Goal: Task Accomplishment & Management: Complete application form

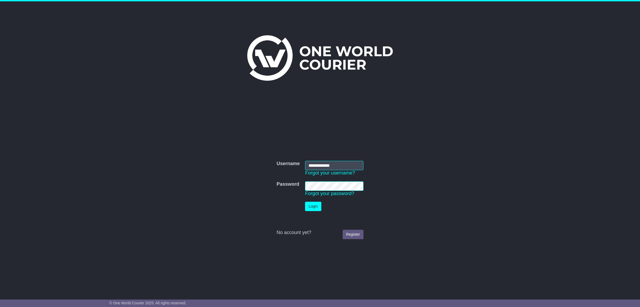
type input "**********"
click at [316, 207] on button "Login" at bounding box center [313, 205] width 16 height 9
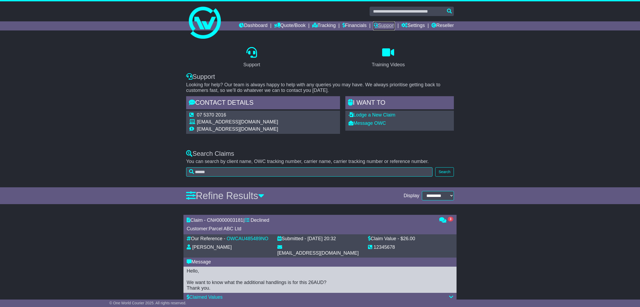
click at [380, 26] on link "Support" at bounding box center [384, 25] width 22 height 9
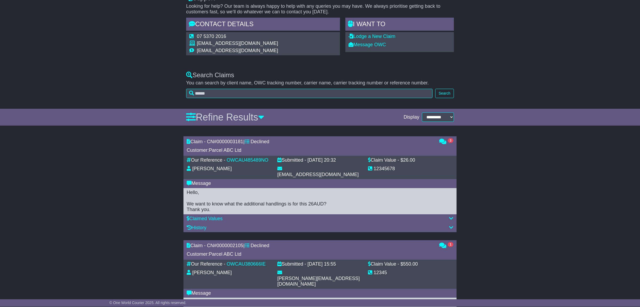
scroll to position [56, 0]
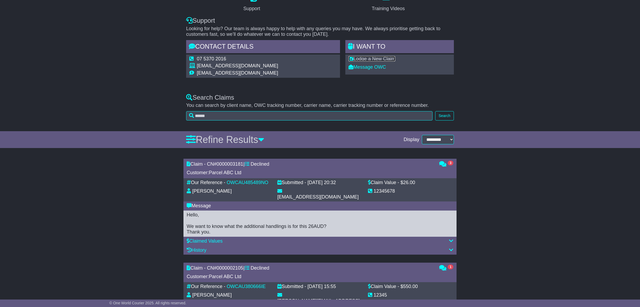
click at [369, 59] on link "Lodge a New Claim" at bounding box center [372, 58] width 47 height 5
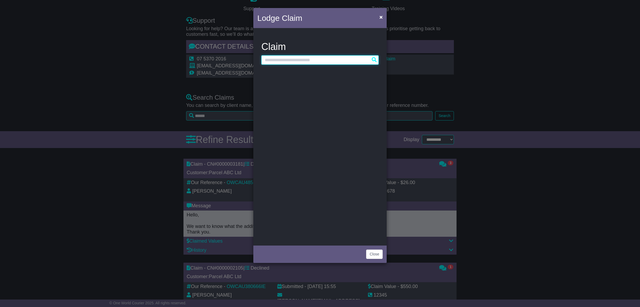
click at [289, 64] on input "text" at bounding box center [320, 59] width 117 height 9
click at [288, 62] on input "text" at bounding box center [320, 59] width 117 height 9
click at [287, 60] on input "text" at bounding box center [320, 59] width 117 height 9
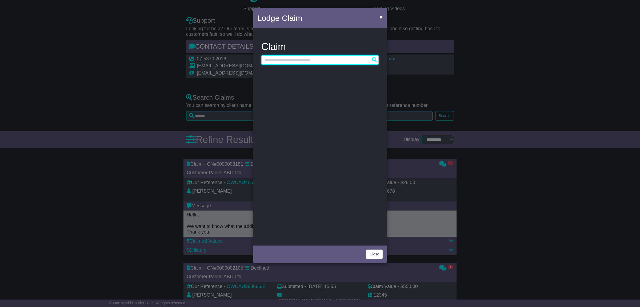
click at [287, 60] on input "text" at bounding box center [320, 59] width 117 height 9
click at [375, 60] on input "text" at bounding box center [320, 59] width 117 height 9
type input "*"
click at [379, 17] on button "×" at bounding box center [381, 16] width 9 height 11
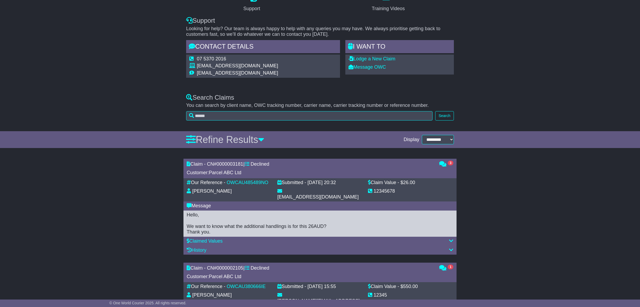
scroll to position [0, 0]
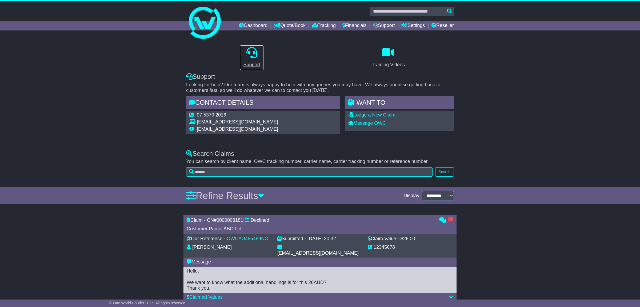
click at [254, 64] on div "Support" at bounding box center [251, 64] width 17 height 7
click at [376, 116] on link "Lodge a New Claim" at bounding box center [372, 114] width 47 height 5
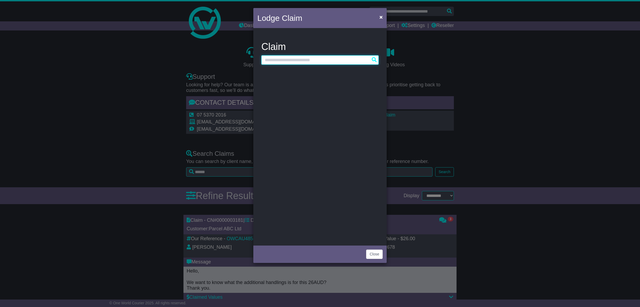
click at [294, 56] on input "text" at bounding box center [320, 59] width 117 height 9
click at [383, 14] on button "×" at bounding box center [381, 16] width 9 height 11
